Goal: Book appointment/travel/reservation

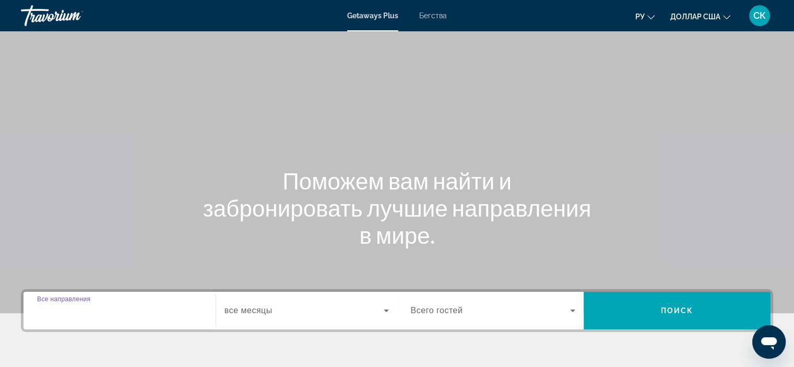
click at [132, 310] on input "Destination Все направления" at bounding box center [119, 311] width 165 height 13
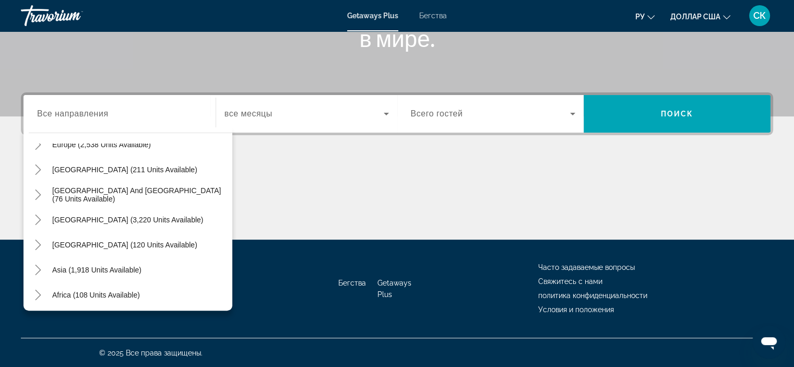
scroll to position [152, 0]
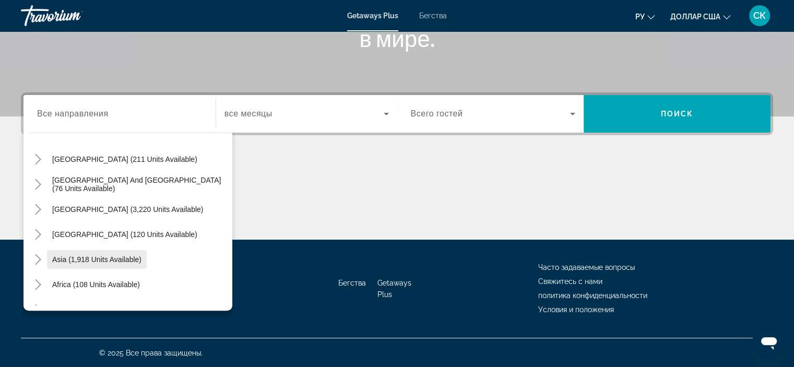
click at [62, 255] on span "Asia (1,918 units available)" at bounding box center [96, 259] width 89 height 8
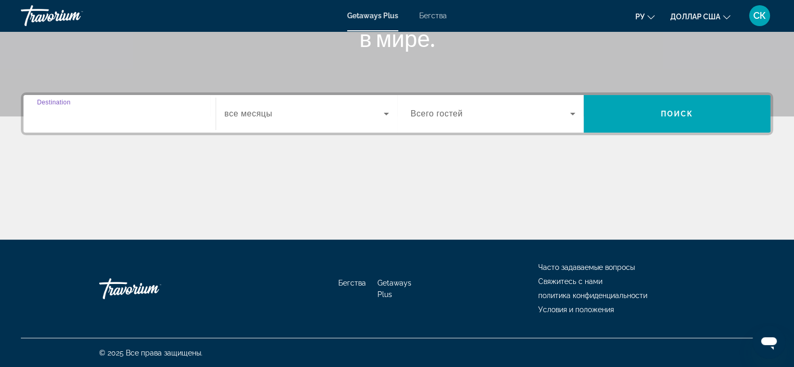
type input "**********"
click at [388, 116] on icon "Виджет поиска" at bounding box center [386, 113] width 13 height 13
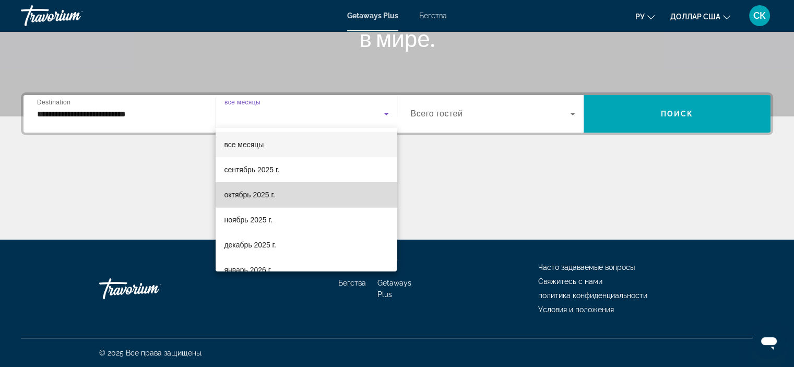
click at [355, 192] on mat-option "октябрь 2025 г." at bounding box center [305, 194] width 181 height 25
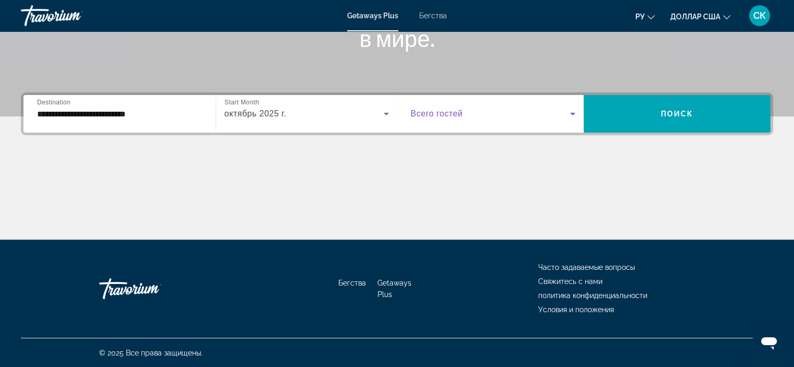
click at [574, 112] on icon "Виджет поиска" at bounding box center [572, 113] width 13 height 13
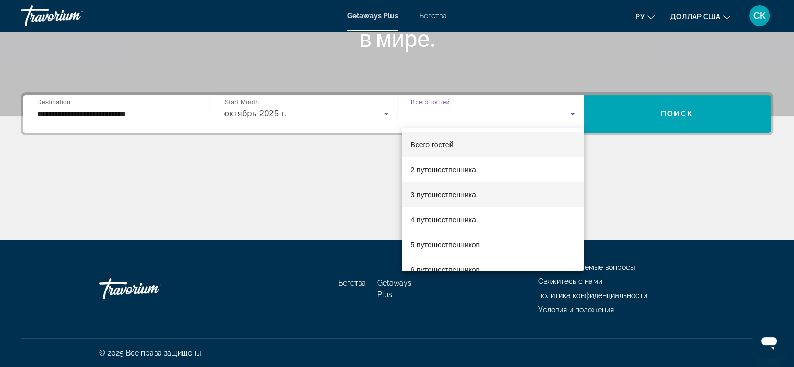
click at [490, 197] on mat-option "3 путешественника" at bounding box center [493, 194] width 182 height 25
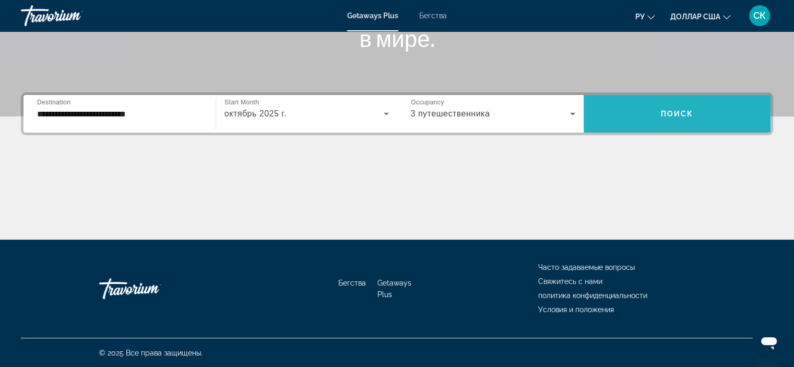
click at [693, 106] on span "Виджет поиска" at bounding box center [676, 113] width 187 height 25
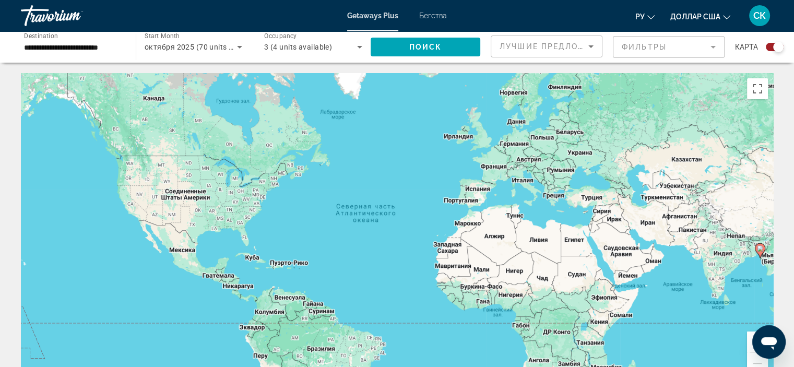
click at [762, 249] on image "Основное содержание" at bounding box center [760, 248] width 6 height 6
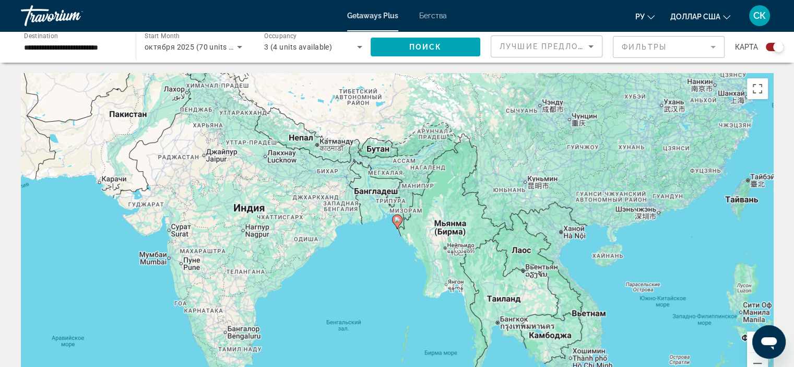
click at [397, 219] on image "Основное содержание" at bounding box center [397, 220] width 6 height 6
type input "**********"
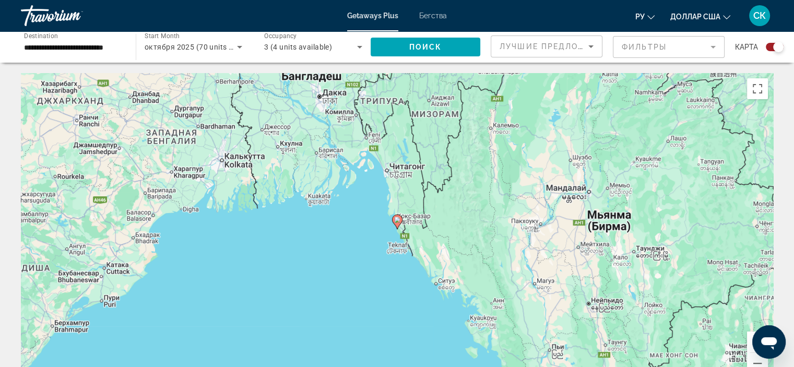
click at [393, 218] on icon "Основное содержание" at bounding box center [396, 222] width 9 height 14
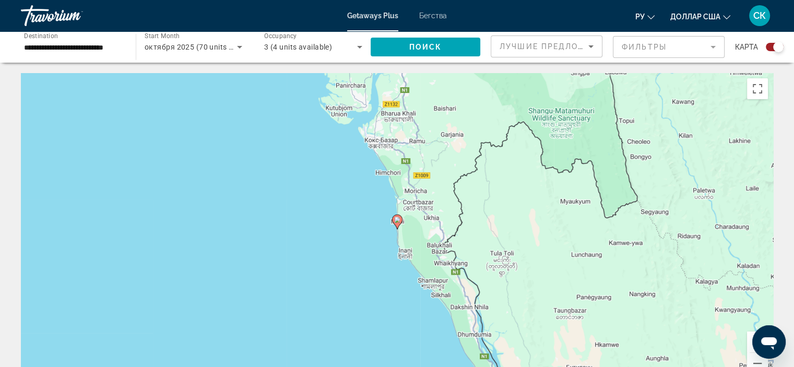
click at [395, 219] on image "Основное содержание" at bounding box center [397, 220] width 6 height 6
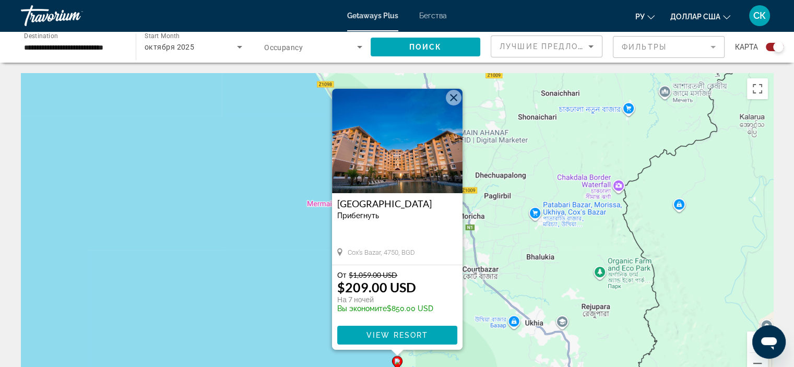
click at [415, 164] on img "Основное содержание" at bounding box center [397, 141] width 130 height 104
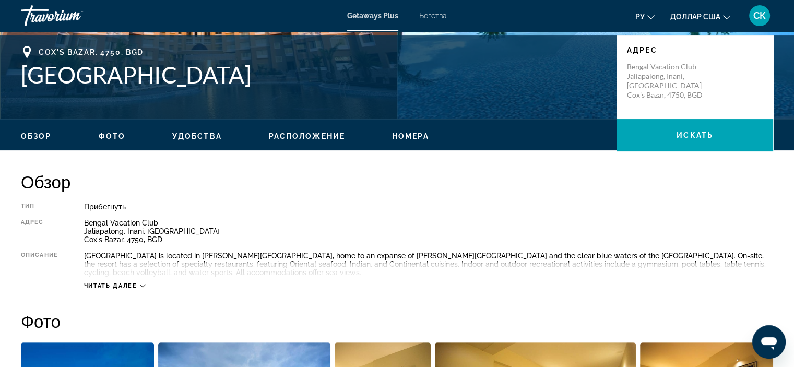
scroll to position [219, 0]
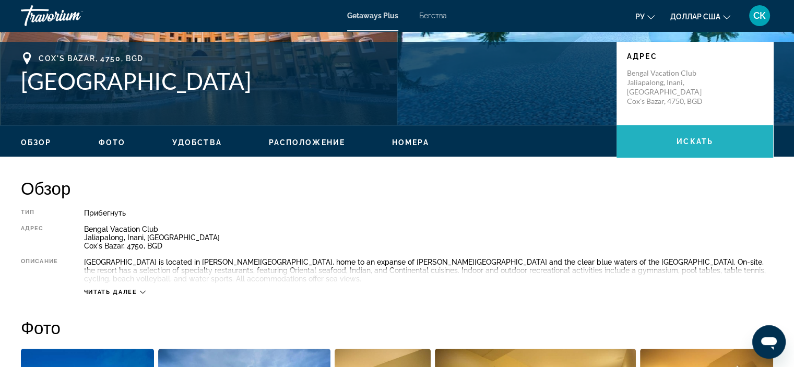
click at [716, 142] on span "Основное содержание" at bounding box center [694, 141] width 157 height 25
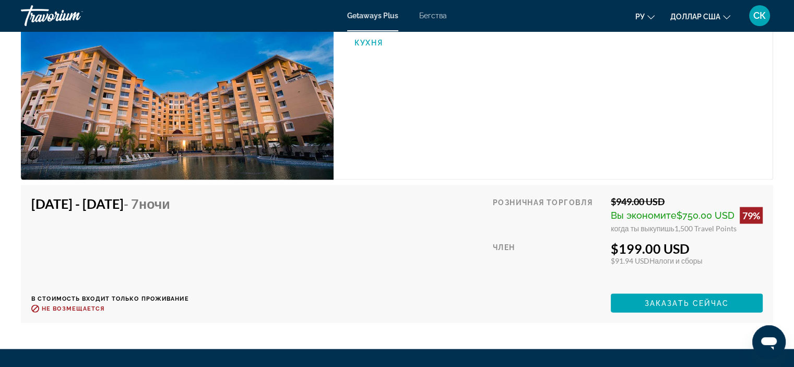
scroll to position [2151, 0]
